Goal: Information Seeking & Learning: Learn about a topic

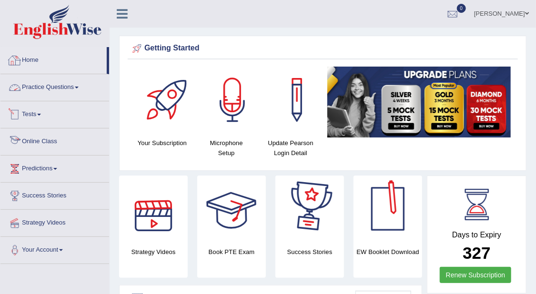
click at [52, 82] on link "Practice Questions" at bounding box center [54, 86] width 109 height 24
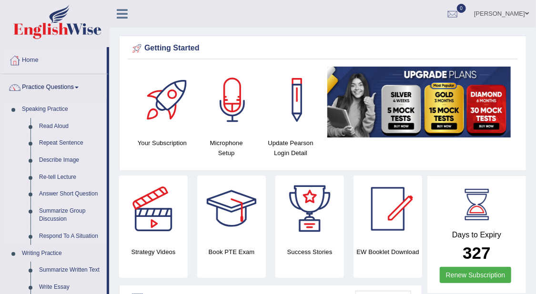
click at [64, 123] on link "Read Aloud" at bounding box center [71, 126] width 72 height 17
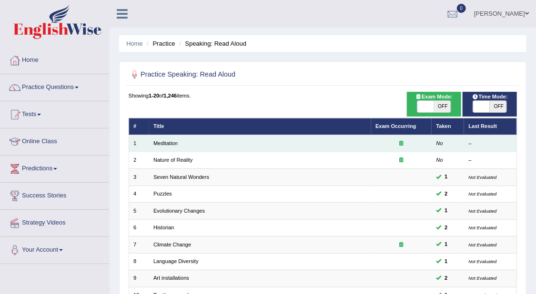
click at [400, 140] on div at bounding box center [401, 144] width 52 height 8
click at [171, 145] on link "Meditation" at bounding box center [165, 144] width 24 height 6
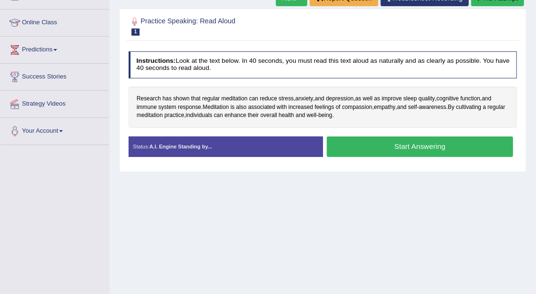
click at [426, 140] on button "Start Answering" at bounding box center [420, 147] width 186 height 20
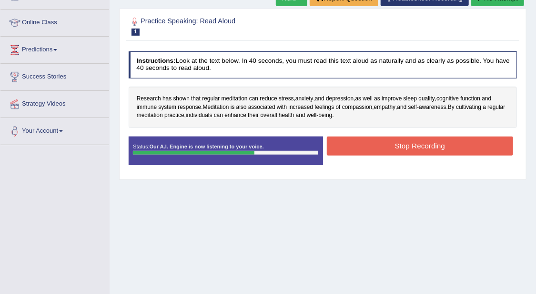
click at [416, 138] on button "Stop Recording" at bounding box center [420, 146] width 186 height 19
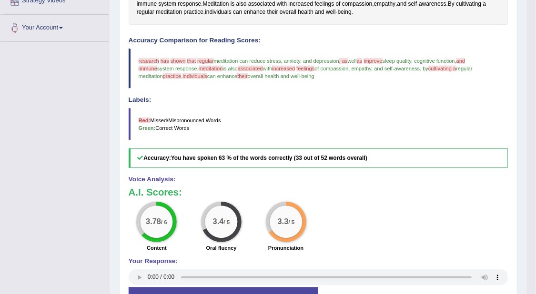
scroll to position [170, 0]
